Goal: Information Seeking & Learning: Find specific fact

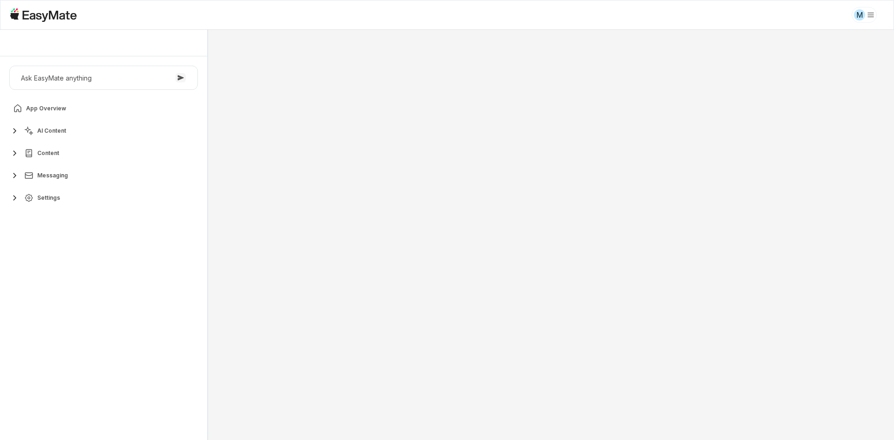
type textarea "*"
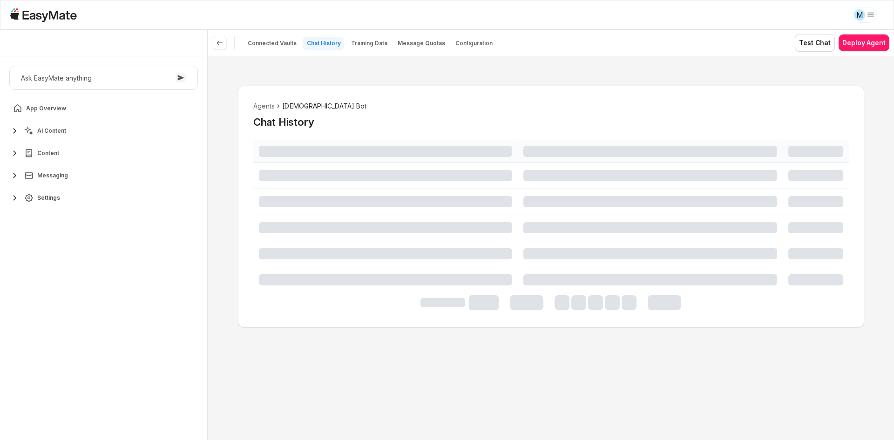
click at [54, 281] on div "Ask EasyMate anything App Overview AI Content Content Messaging Settings" at bounding box center [103, 248] width 207 height 384
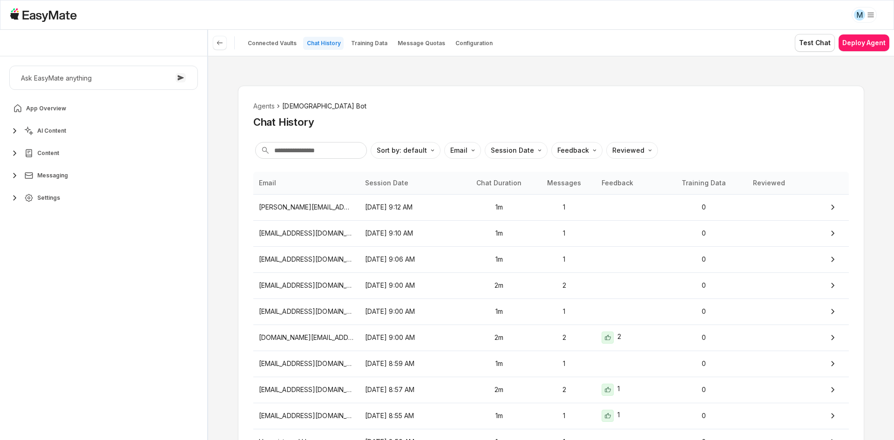
click at [49, 133] on span "AI Content" at bounding box center [51, 130] width 29 height 7
click at [86, 289] on div "Ask EasyMate anything App Overview AI Content Agents 3 Knowledge Vaults 8 Conte…" at bounding box center [103, 248] width 207 height 384
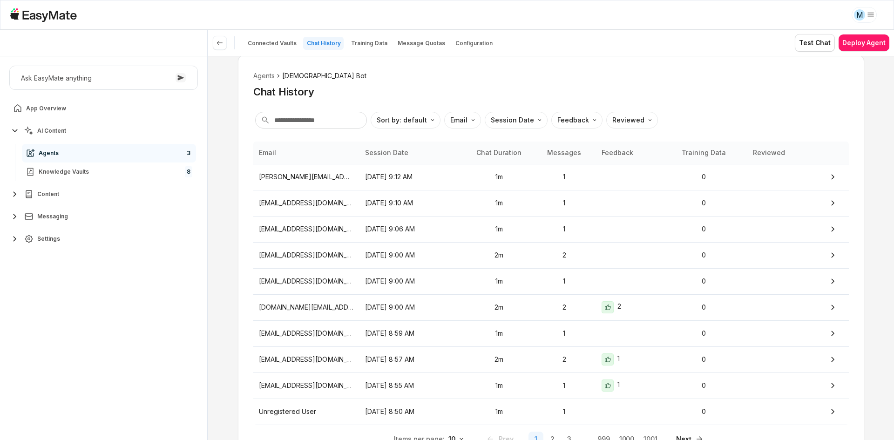
scroll to position [47, 0]
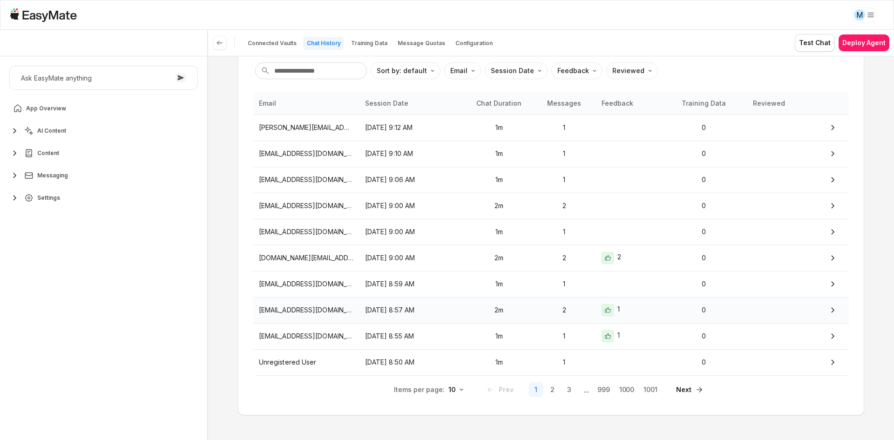
scroll to position [84, 0]
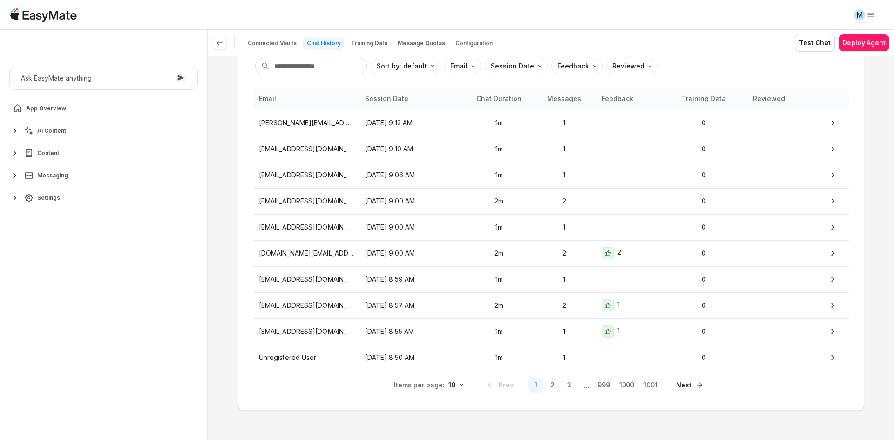
click at [337, 378] on div "Items per page: 10 Prev 1 2 3 ... 999 1000 1001 Next" at bounding box center [551, 385] width 596 height 20
click at [551, 385] on button "2" at bounding box center [552, 385] width 15 height 15
click at [567, 386] on button "3" at bounding box center [569, 385] width 15 height 15
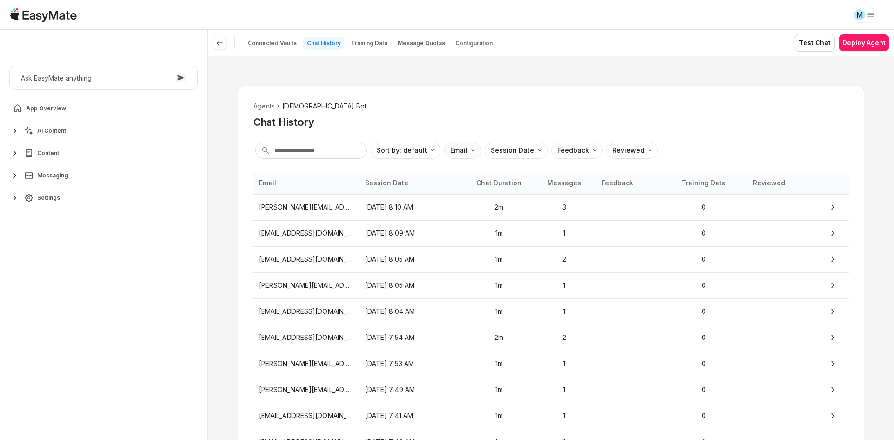
type textarea "*"
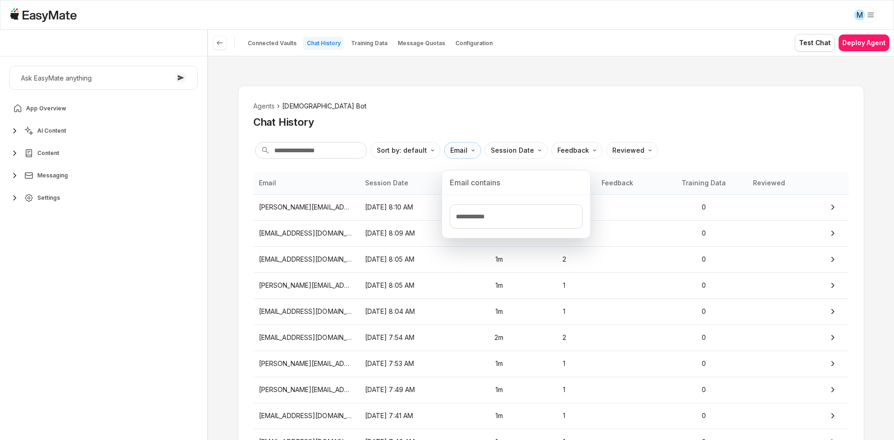
click at [455, 151] on html "M Core of the Heart Ask EasyMate anything App Overview AI Content Content Messa…" at bounding box center [447, 220] width 894 height 440
drag, startPoint x: 474, startPoint y: 214, endPoint x: 488, endPoint y: 213, distance: 14.0
click at [474, 214] on input "Text filter input" at bounding box center [516, 216] width 133 height 24
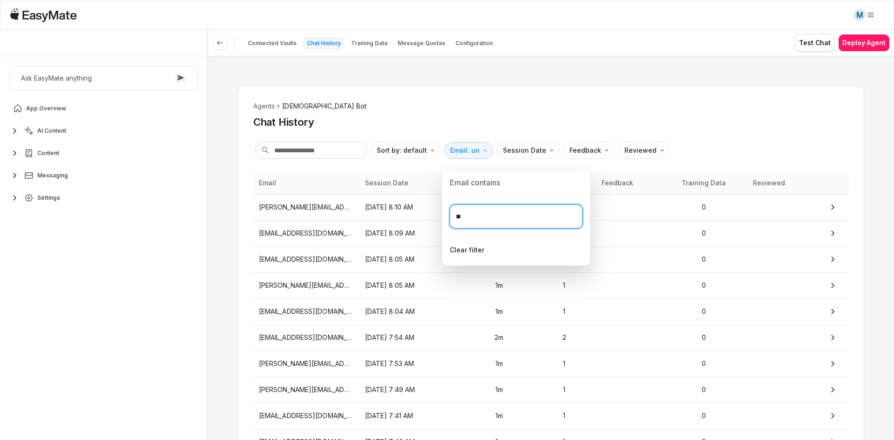
type input "*"
type input "***"
type textarea "*"
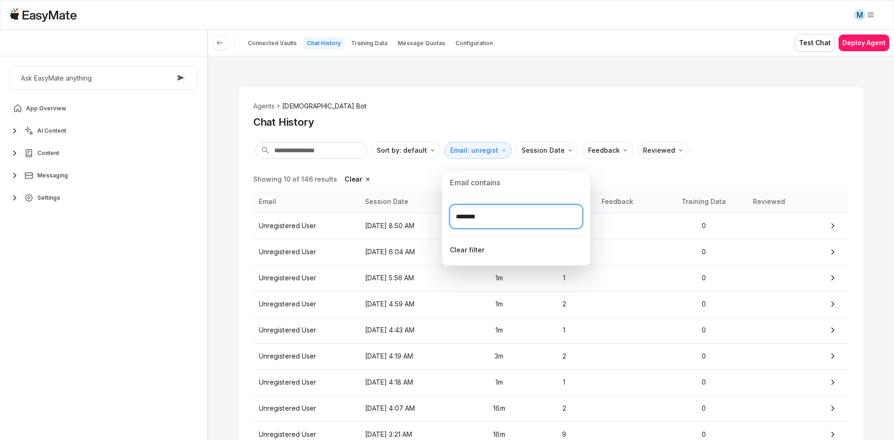
type input "********"
drag, startPoint x: 502, startPoint y: 110, endPoint x: 494, endPoint y: 106, distance: 9.2
click at [502, 109] on html "M Core of the Heart Ask EasyMate anything App Overview AI Content Content Messa…" at bounding box center [447, 220] width 894 height 440
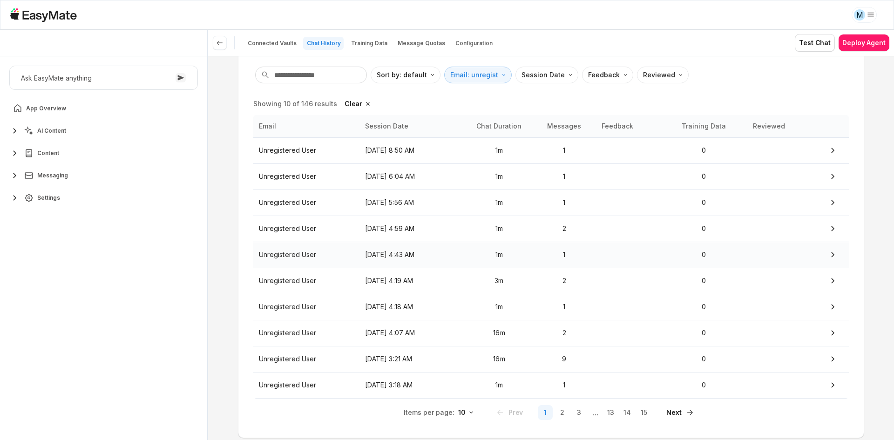
scroll to position [93, 0]
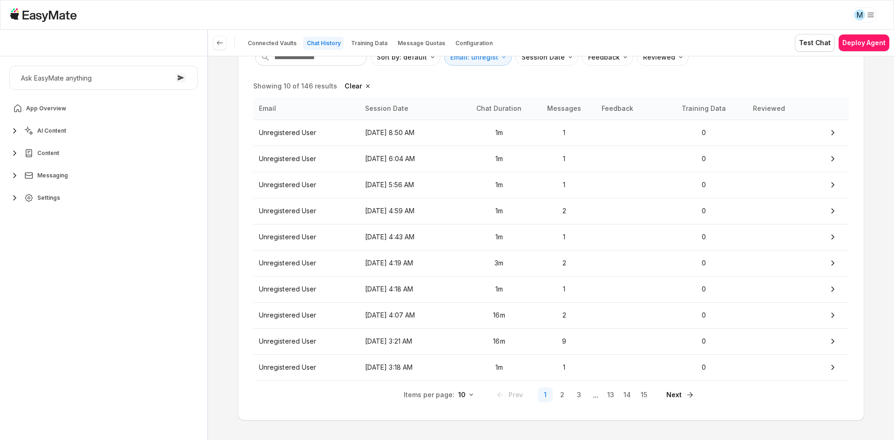
click at [345, 411] on div "Agents Gospel Bot Chat History Sort by: default Direction Email: unregist Sessi…" at bounding box center [551, 207] width 626 height 428
click at [344, 405] on div "Items per page: 10 Prev 1 2 3 ... 13 14 15 Next" at bounding box center [551, 395] width 596 height 20
drag, startPoint x: 344, startPoint y: 403, endPoint x: 316, endPoint y: 398, distance: 27.9
click at [316, 398] on div "Items per page: 10 Prev 1 2 3 ... 13 14 15 Next" at bounding box center [551, 395] width 596 height 20
click at [647, 393] on button "15" at bounding box center [644, 394] width 15 height 15
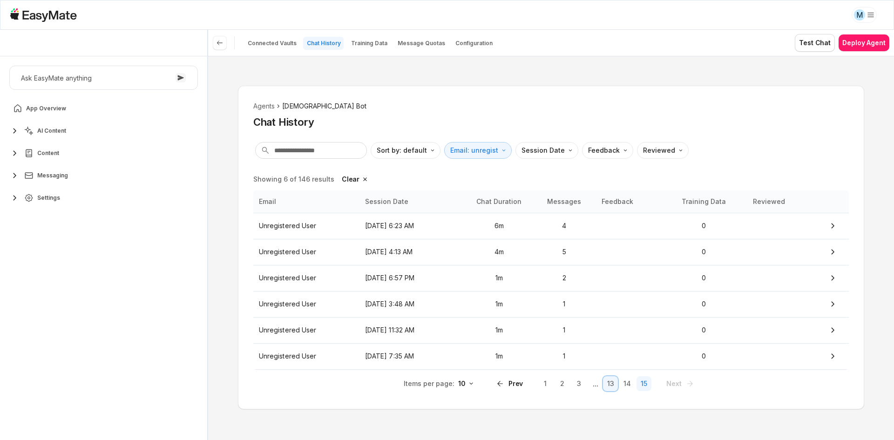
click at [612, 386] on button "13" at bounding box center [610, 383] width 15 height 15
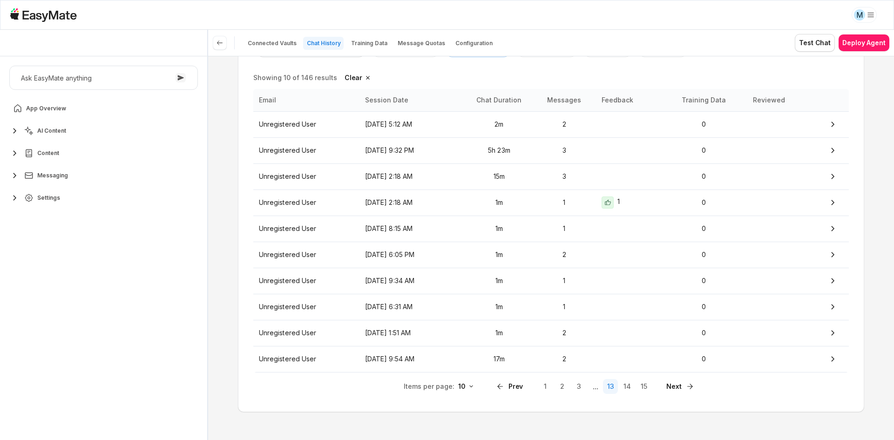
scroll to position [103, 0]
click at [562, 411] on div "Agents Gospel Bot Chat History Sort by: default Direction Email: unregist Sessi…" at bounding box center [551, 248] width 686 height 384
click at [351, 161] on td "Unregistered User" at bounding box center [306, 149] width 106 height 26
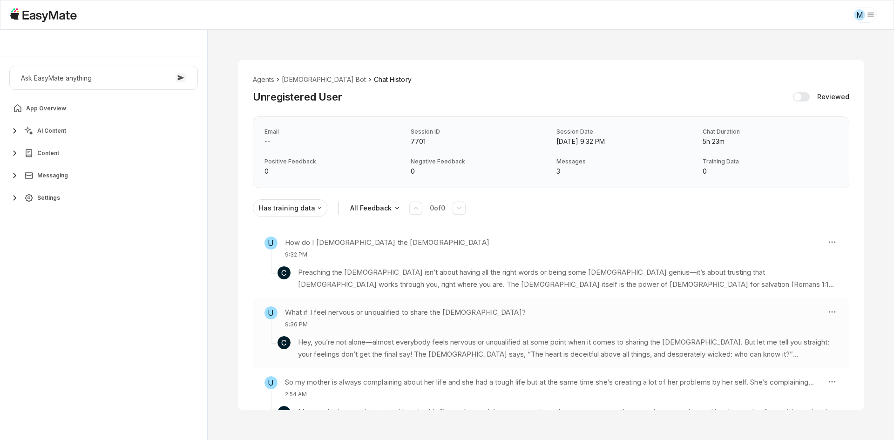
click at [226, 340] on div "Agents Gospel Bot Chat History Unregistered User Reviewed Email -- Session ID 7…" at bounding box center [551, 235] width 686 height 410
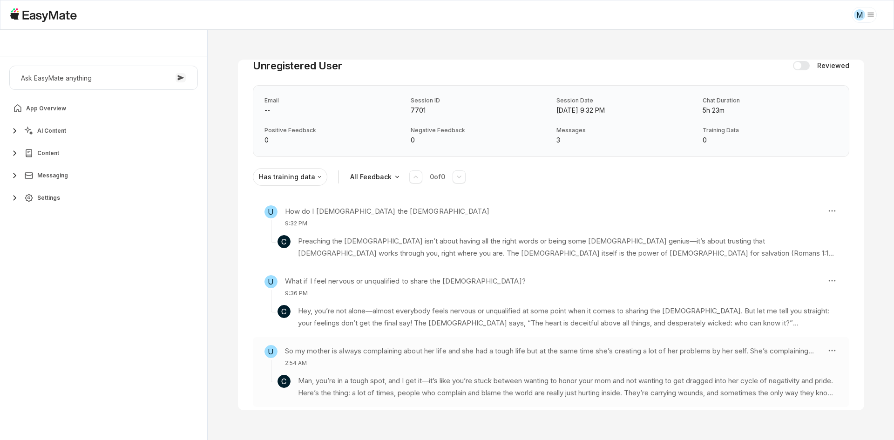
scroll to position [43, 0]
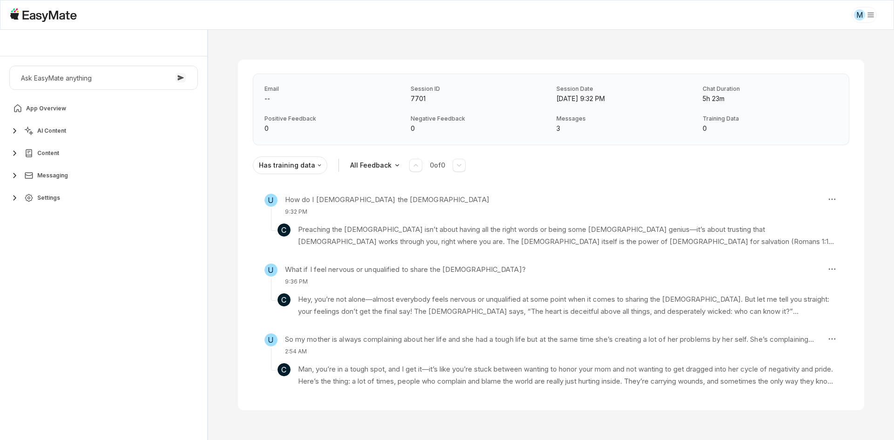
type textarea "*"
